Goal: Entertainment & Leisure: Browse casually

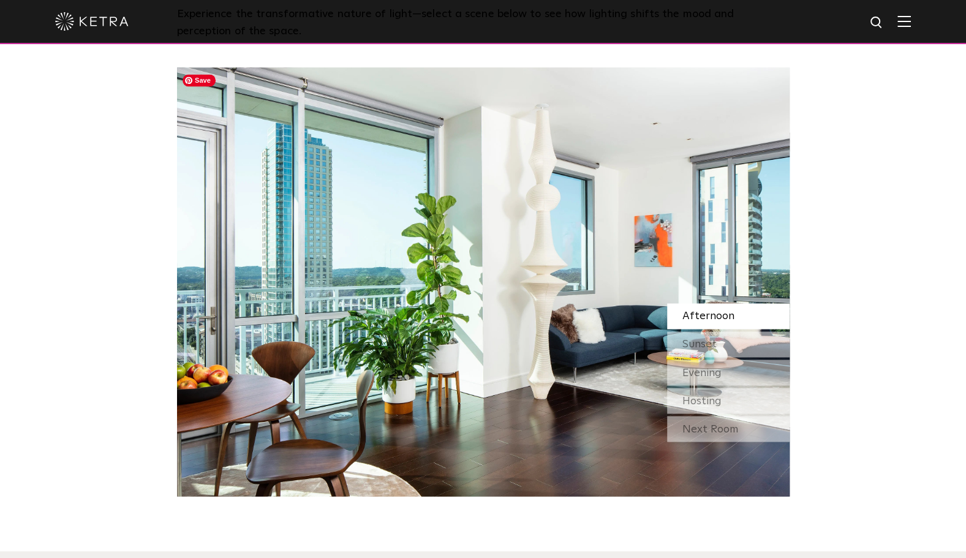
scroll to position [1102, 0]
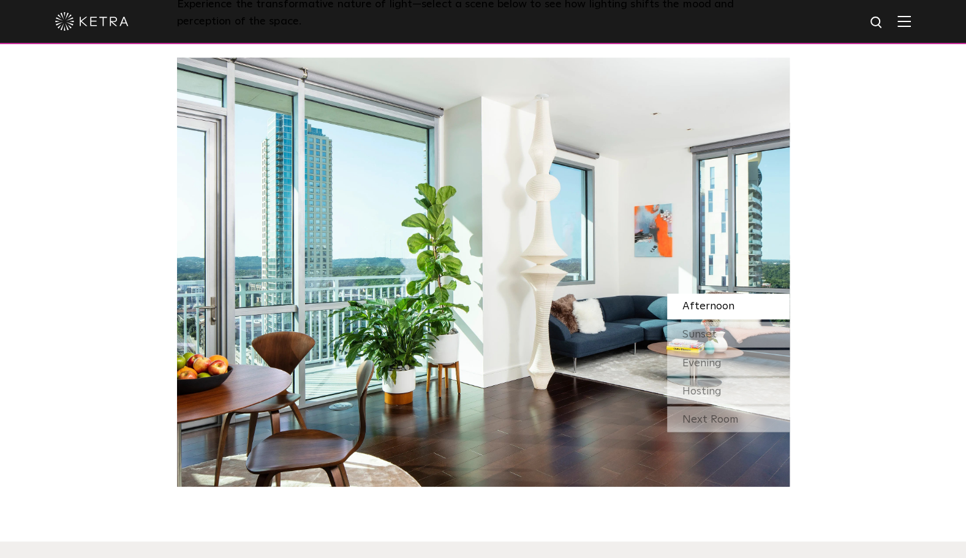
click at [903, 378] on div "Watch Light Transform Experience the transformative nature of light—select a sc…" at bounding box center [483, 186] width 966 height 599
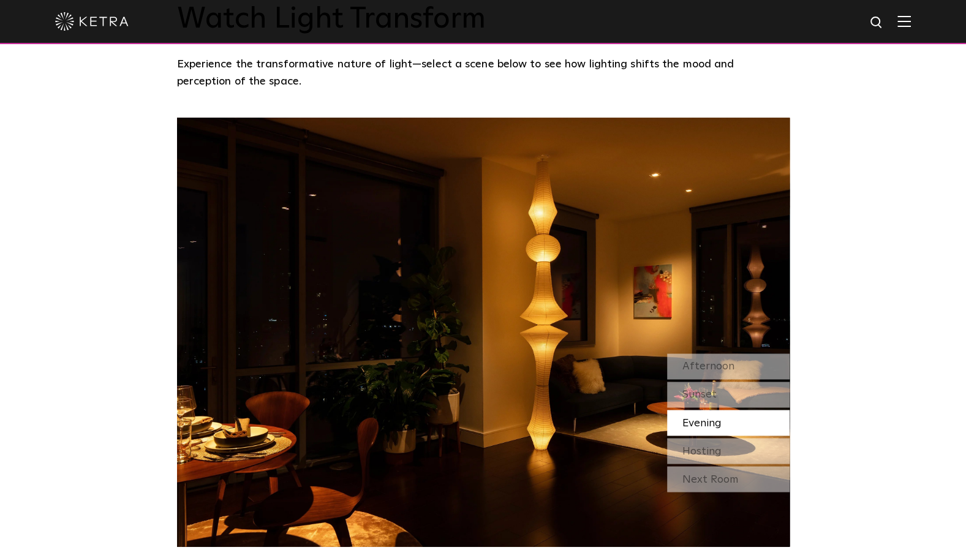
scroll to position [1041, 0]
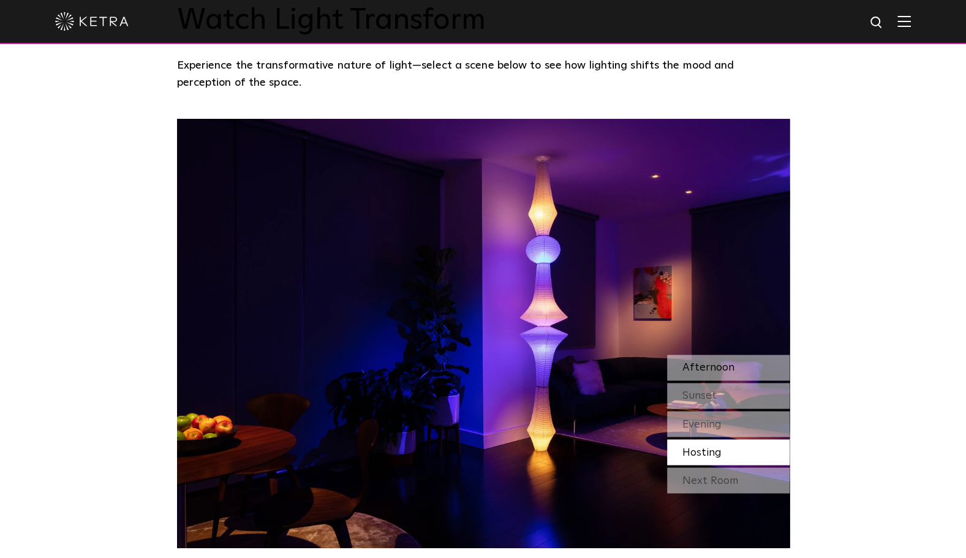
click at [708, 371] on span "Afternoon" at bounding box center [708, 367] width 52 height 11
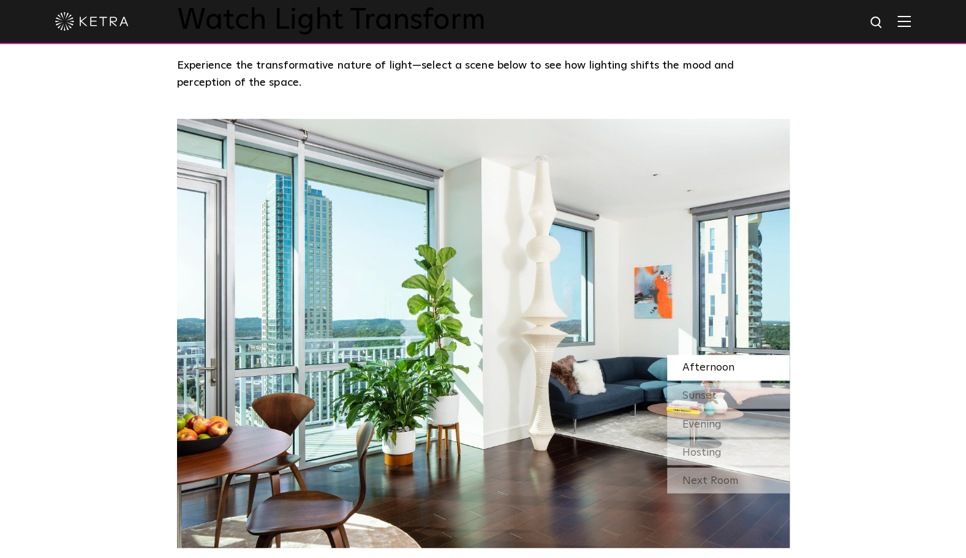
click at [887, 141] on div "Watch Light Transform Experience the transformative nature of light—select a sc…" at bounding box center [483, 247] width 966 height 599
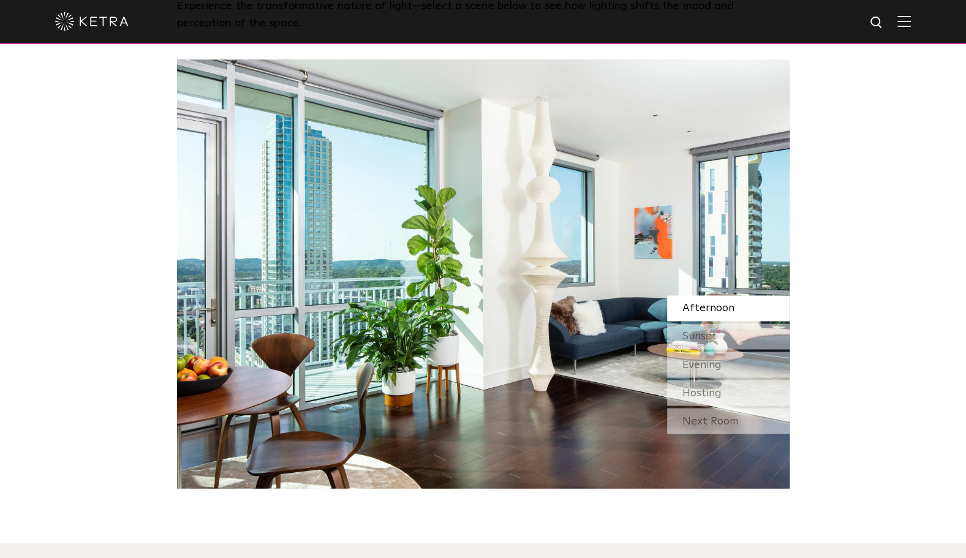
scroll to position [1102, 0]
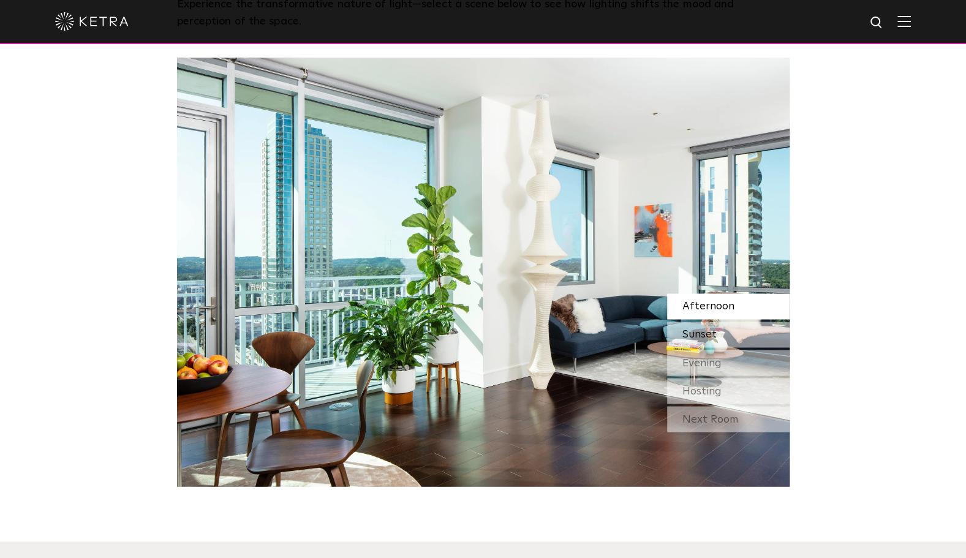
click at [757, 337] on div "Sunset" at bounding box center [728, 334] width 122 height 26
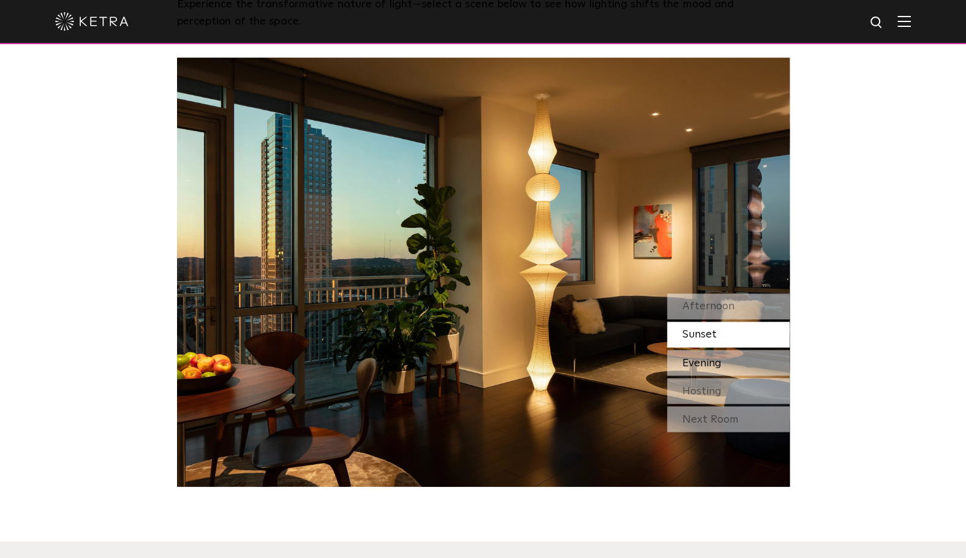
click at [745, 362] on div "Evening" at bounding box center [728, 363] width 122 height 26
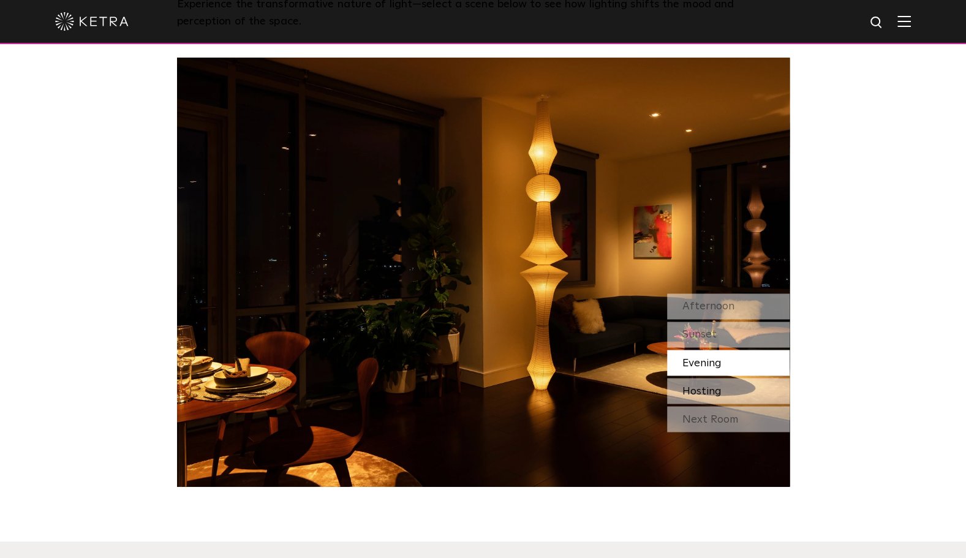
click at [707, 390] on span "Hosting" at bounding box center [701, 390] width 39 height 11
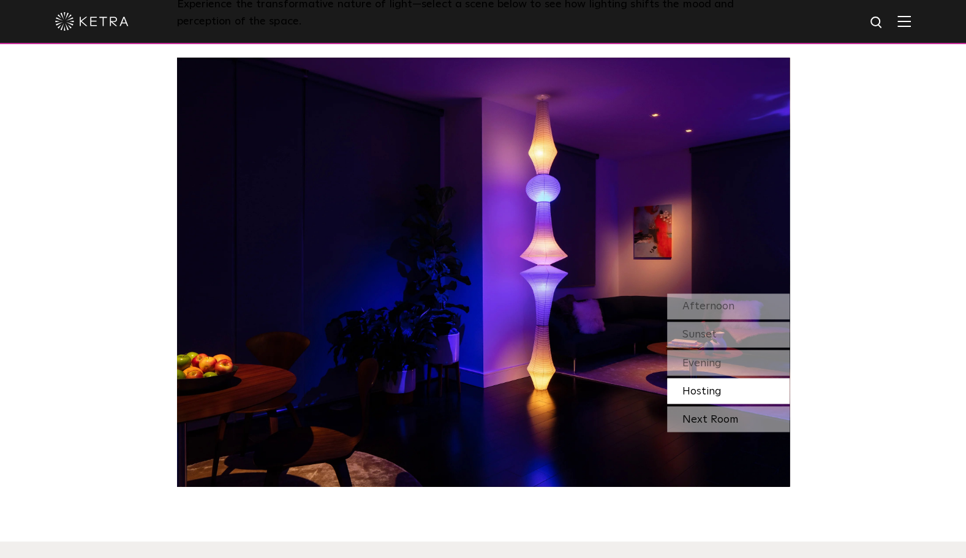
click at [726, 420] on div "Next Room" at bounding box center [728, 419] width 122 height 26
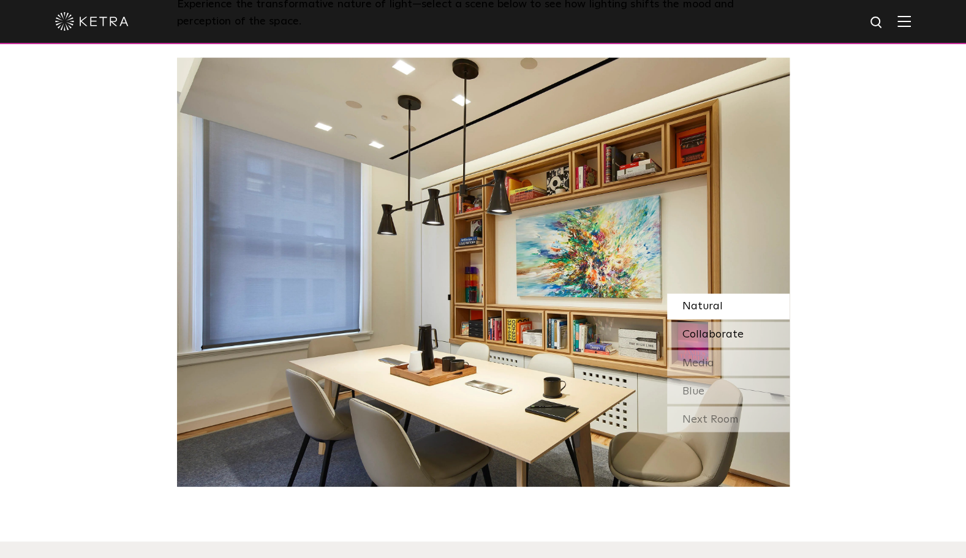
click at [716, 335] on span "Collaborate" at bounding box center [712, 334] width 61 height 11
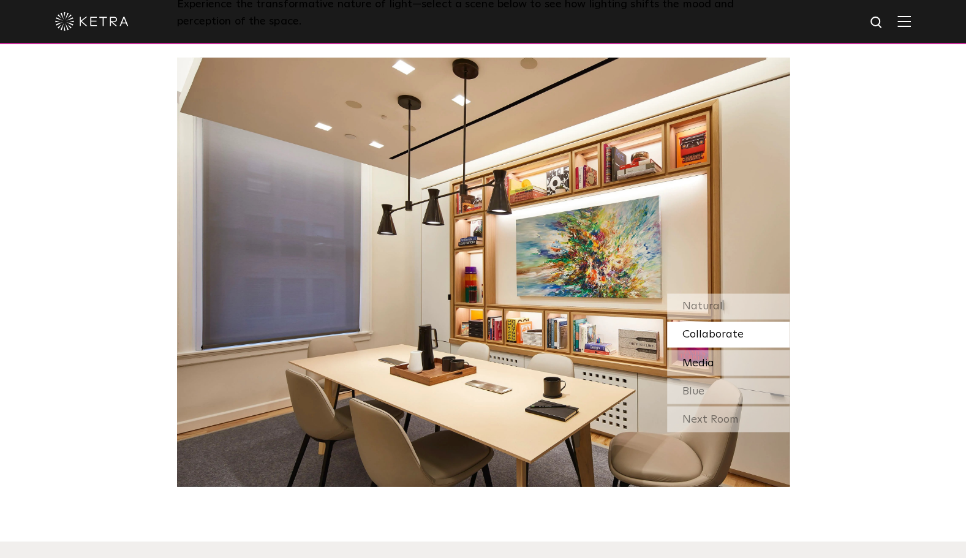
click at [723, 362] on div "Media" at bounding box center [728, 363] width 122 height 26
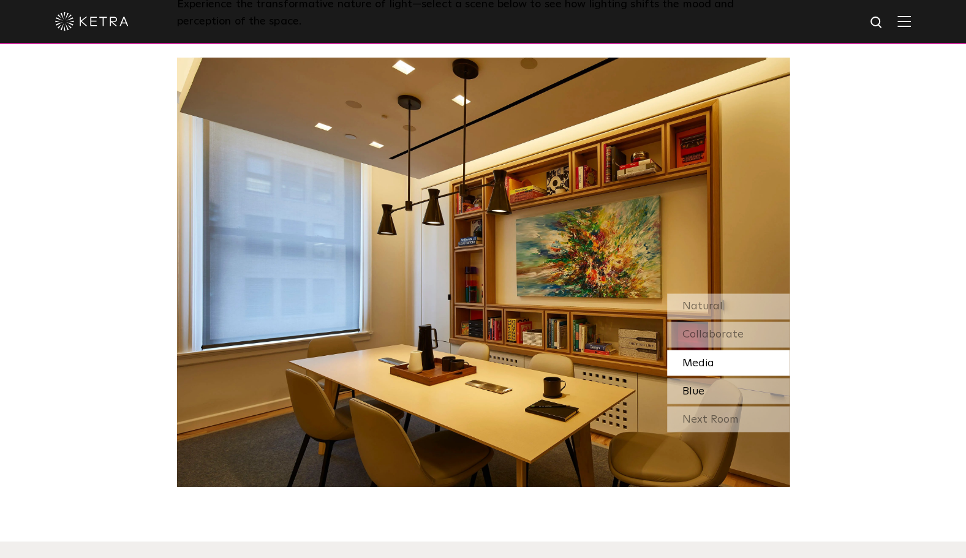
click at [715, 392] on div "Blue" at bounding box center [728, 391] width 122 height 26
